Goal: Find specific page/section: Find specific page/section

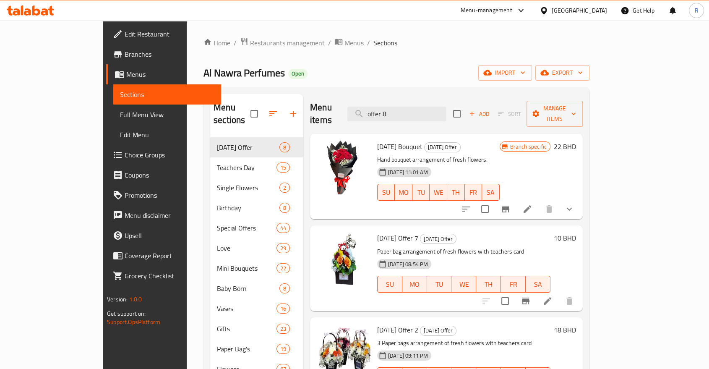
click at [250, 38] on span "Restaurants management" at bounding box center [287, 43] width 75 height 10
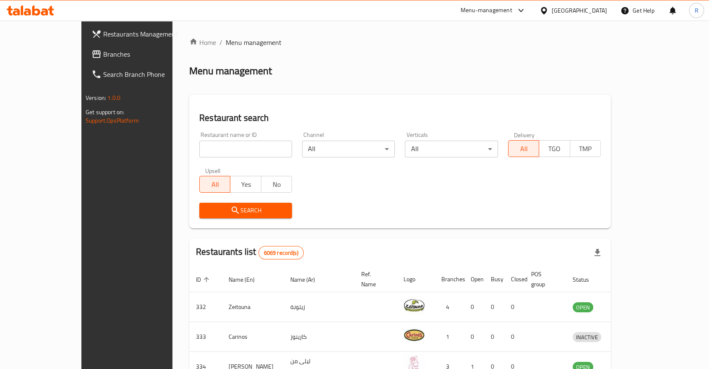
click at [241, 148] on input "search" at bounding box center [245, 149] width 93 height 17
type input "desert rose"
click button "Search" at bounding box center [245, 211] width 93 height 16
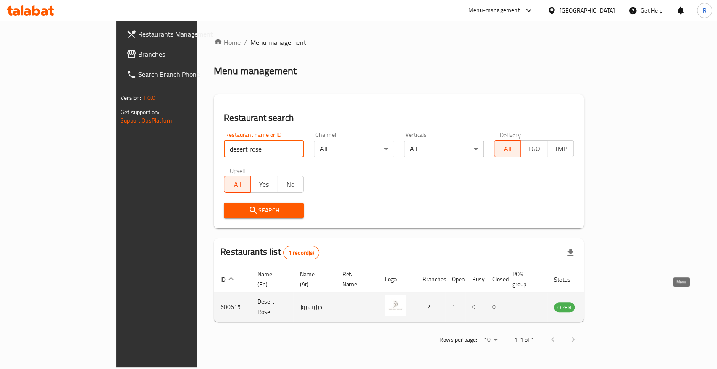
click at [606, 306] on icon "enhanced table" at bounding box center [604, 307] width 3 height 3
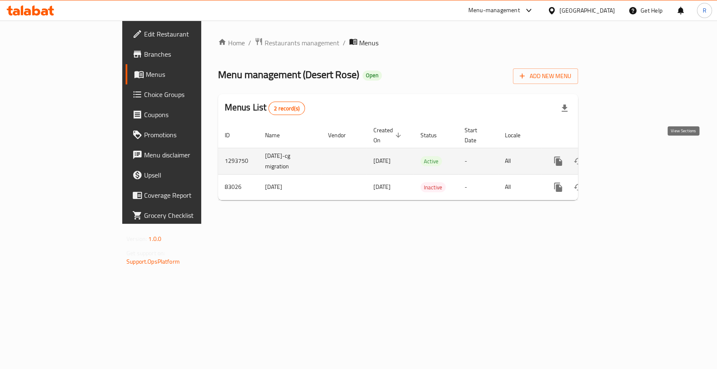
click at [623, 156] on icon "enhanced table" at bounding box center [618, 161] width 10 height 10
